Goal: Entertainment & Leisure: Consume media (video, audio)

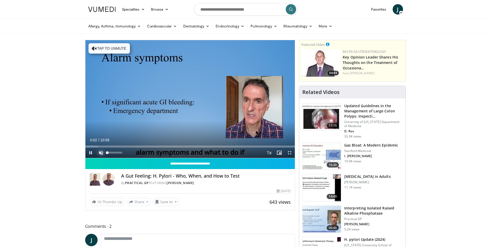
click at [101, 153] on span "Video Player" at bounding box center [101, 153] width 10 height 10
drag, startPoint x: 159, startPoint y: 147, endPoint x: 153, endPoint y: 147, distance: 5.4
click at [153, 147] on div "Loaded : 45.45% 03:37 03:34" at bounding box center [190, 147] width 210 height 2
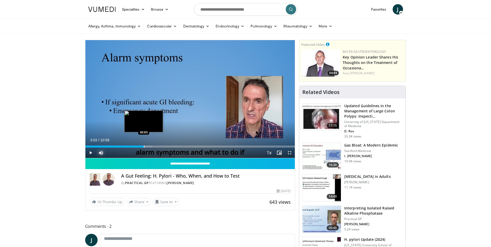
drag, startPoint x: 153, startPoint y: 146, endPoint x: 144, endPoint y: 146, distance: 9.1
click at [144, 146] on div "Progress Bar" at bounding box center [144, 147] width 1 height 2
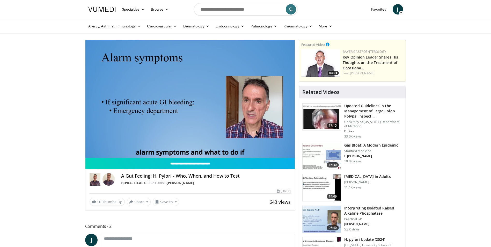
drag, startPoint x: 139, startPoint y: 146, endPoint x: 30, endPoint y: 50, distance: 145.4
